Goal: Transaction & Acquisition: Obtain resource

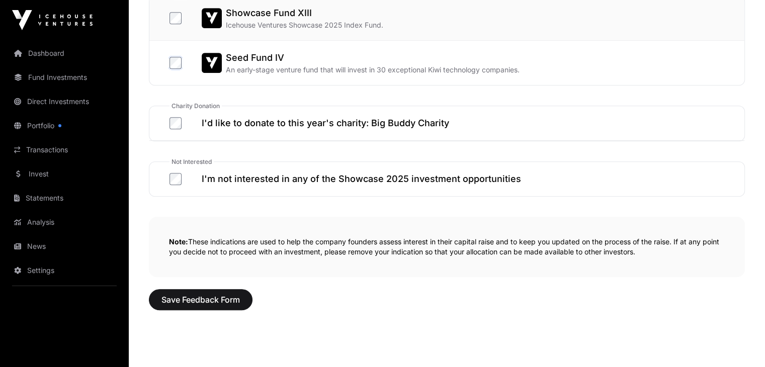
scroll to position [604, 0]
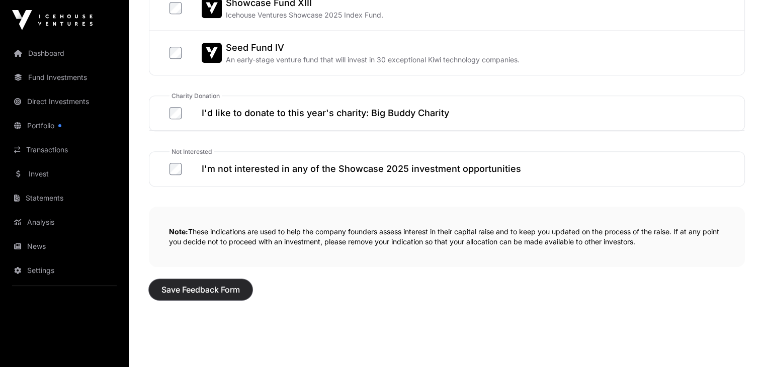
click at [199, 287] on span "Save Feedback Form" at bounding box center [200, 290] width 78 height 12
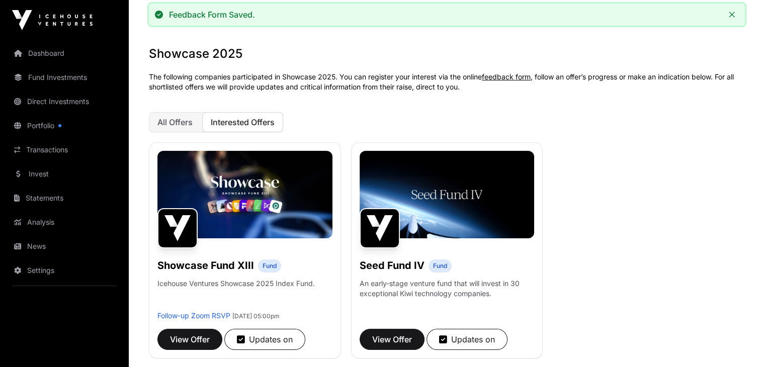
scroll to position [101, 0]
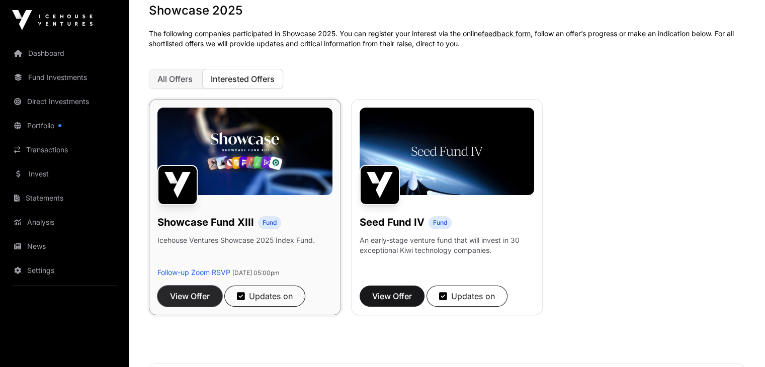
click at [202, 302] on span "View Offer" at bounding box center [190, 296] width 40 height 12
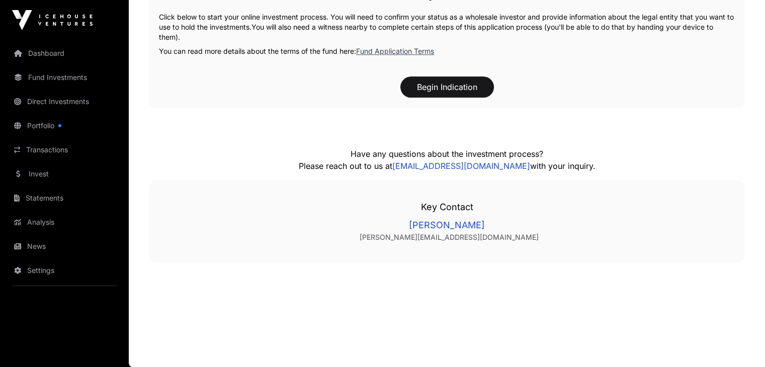
scroll to position [1097, 0]
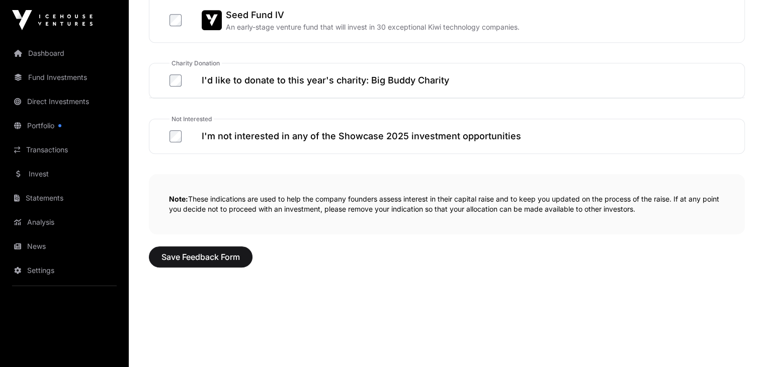
scroll to position [639, 0]
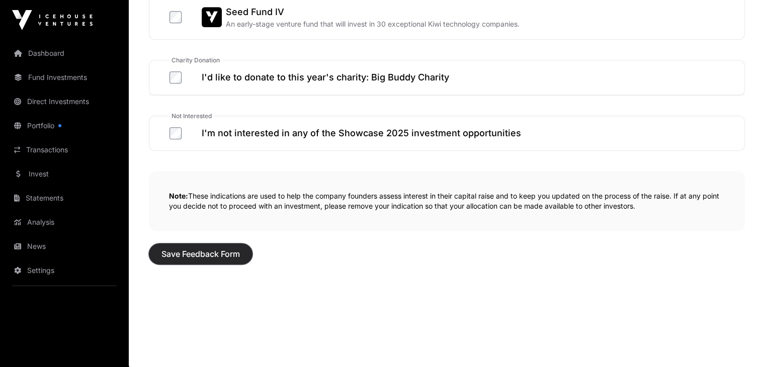
click at [193, 251] on span "Save Feedback Form" at bounding box center [200, 254] width 78 height 12
